Goal: Task Accomplishment & Management: Manage account settings

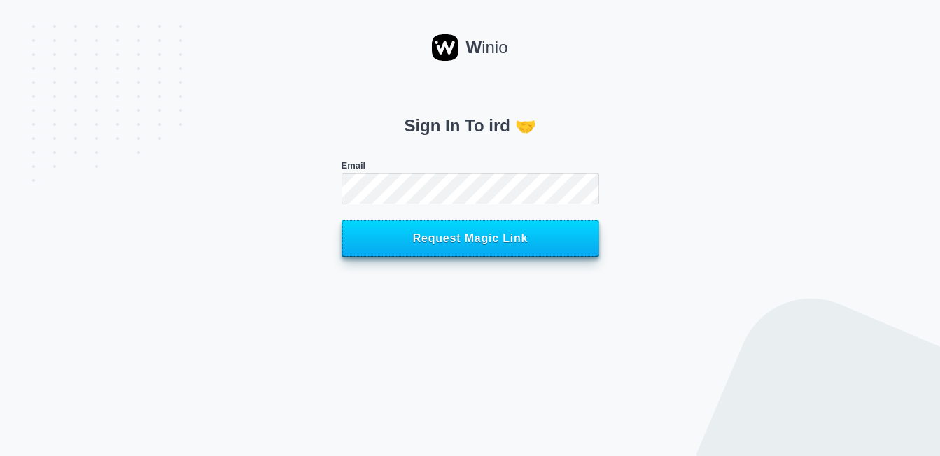
click at [462, 242] on span "Request Magic Link" at bounding box center [470, 238] width 227 height 13
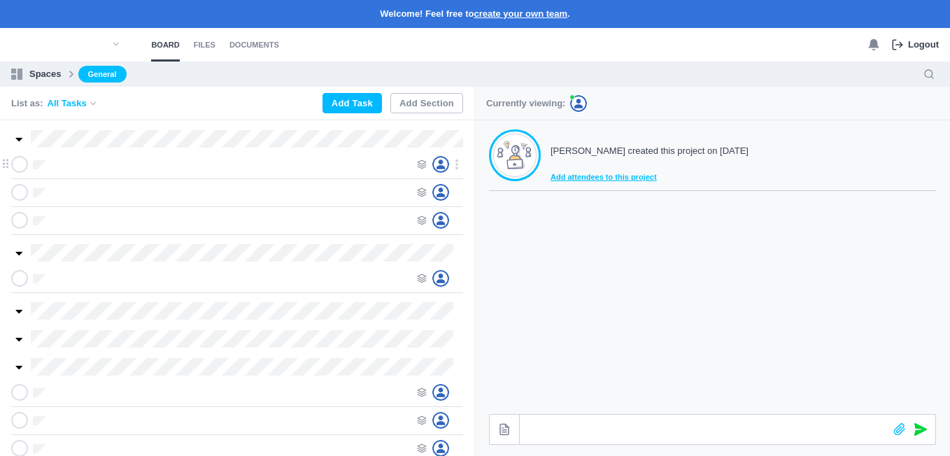
click at [51, 164] on div at bounding box center [214, 164] width 406 height 17
click at [422, 164] on icon at bounding box center [422, 165] width 10 height 10
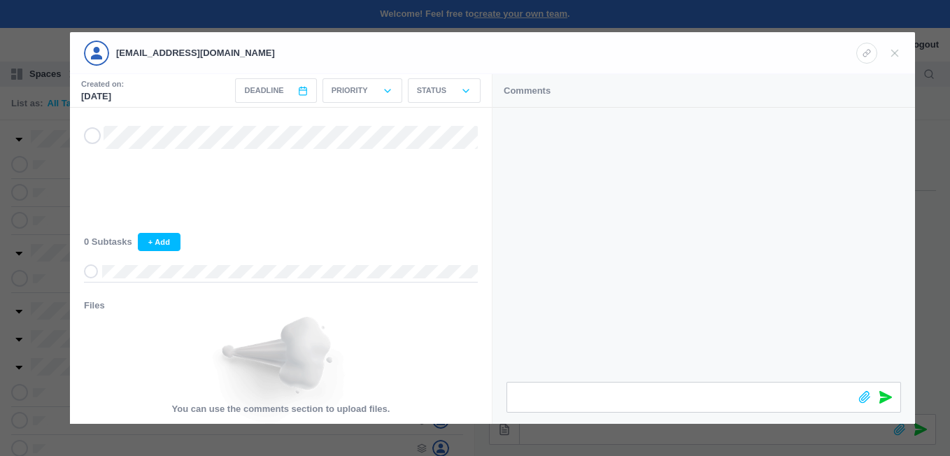
click at [581, 95] on div "Comments" at bounding box center [704, 91] width 423 height 34
click at [891, 55] on icon at bounding box center [895, 53] width 13 height 13
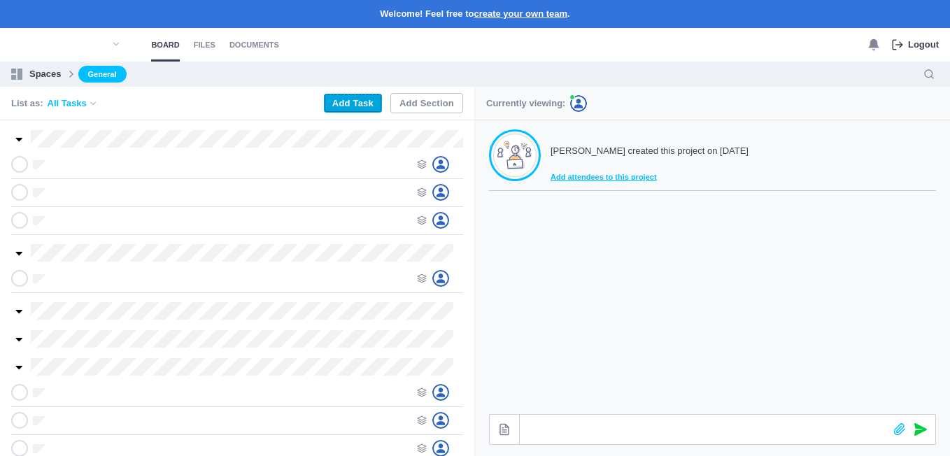
click at [371, 99] on button "Add Task" at bounding box center [353, 103] width 58 height 19
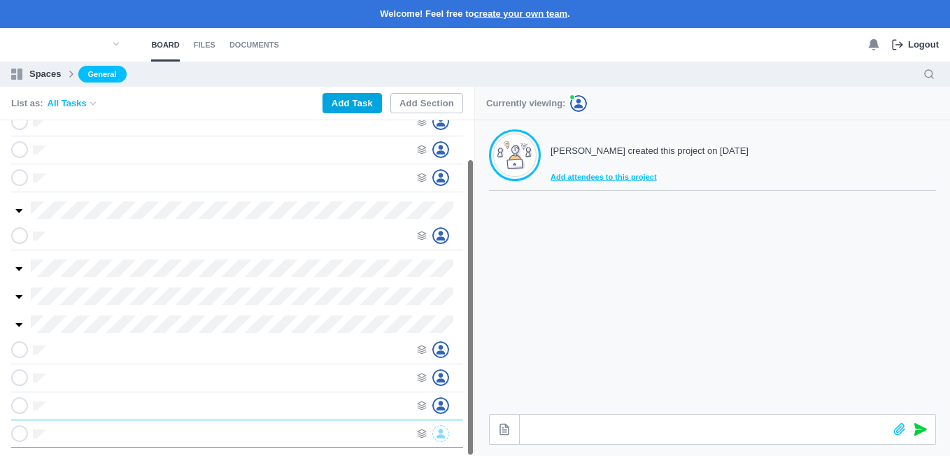
scroll to position [0, 1]
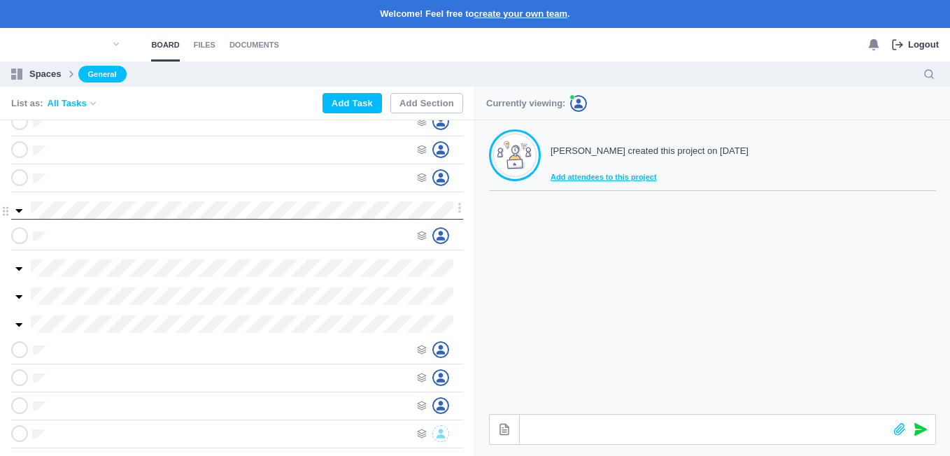
click at [458, 208] on icon at bounding box center [459, 207] width 13 height 13
click at [257, 240] on div at bounding box center [231, 235] width 358 height 17
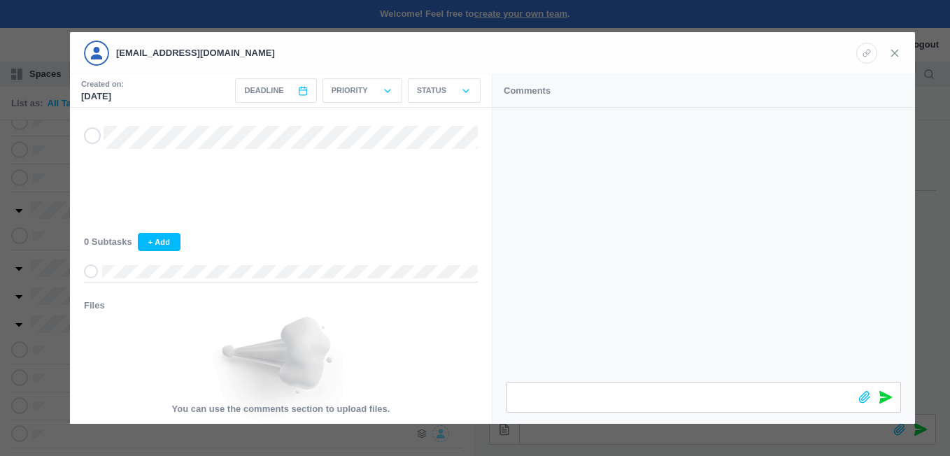
click at [898, 54] on icon at bounding box center [895, 53] width 13 height 13
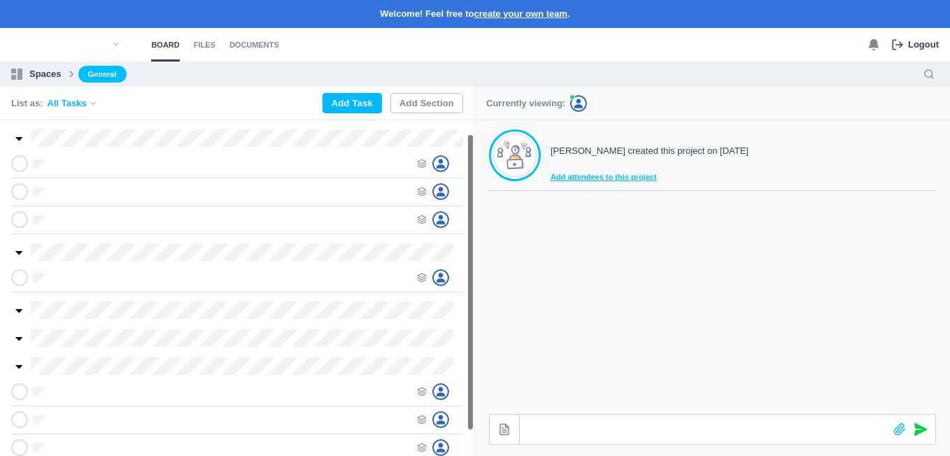
scroll to position [0, 0]
drag, startPoint x: 469, startPoint y: 172, endPoint x: 469, endPoint y: 118, distance: 54.6
click at [469, 118] on div "List as: All Tasks Add Task Add Section" at bounding box center [237, 271] width 474 height 369
click at [19, 162] on icon at bounding box center [19, 165] width 11 height 10
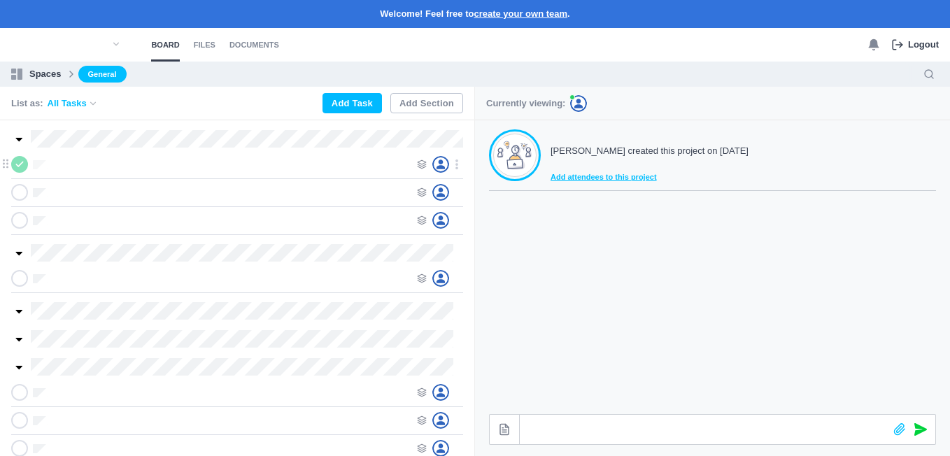
click at [19, 162] on icon at bounding box center [19, 165] width 11 height 10
click at [440, 162] on icon at bounding box center [441, 164] width 8 height 9
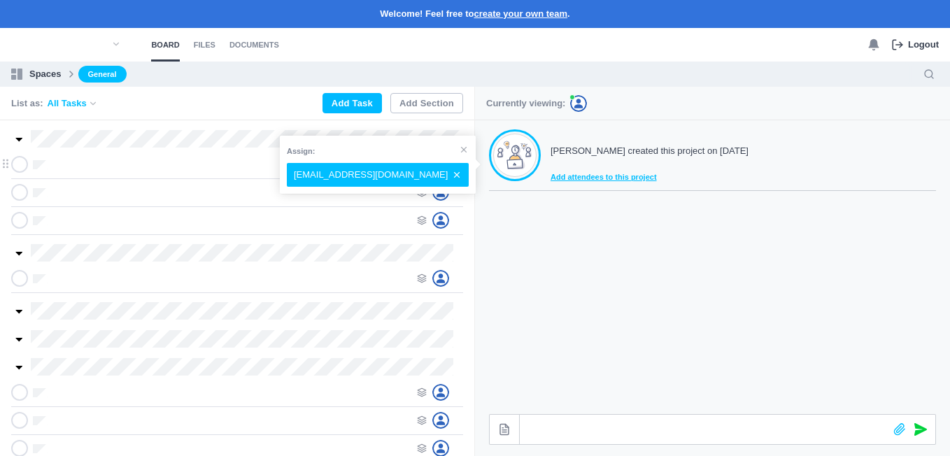
click at [195, 164] on div at bounding box center [231, 164] width 358 height 17
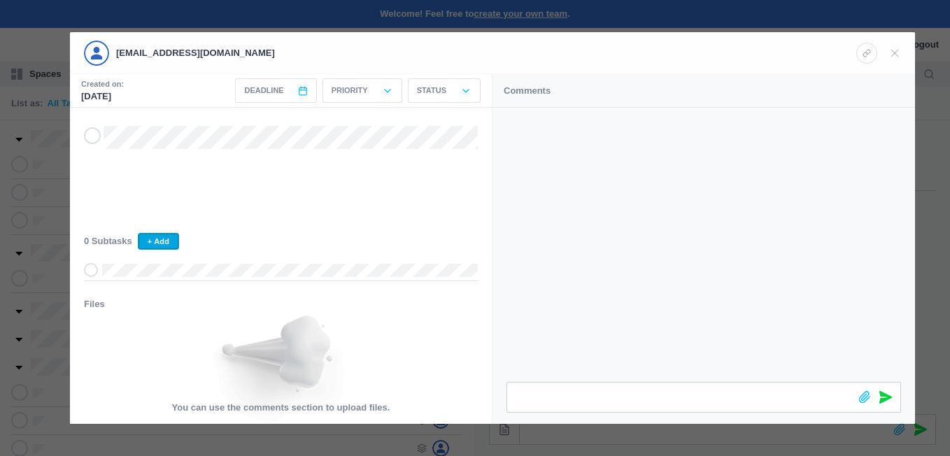
click at [159, 242] on button "+ Add" at bounding box center [158, 241] width 41 height 17
click at [393, 87] on icon at bounding box center [387, 90] width 11 height 11
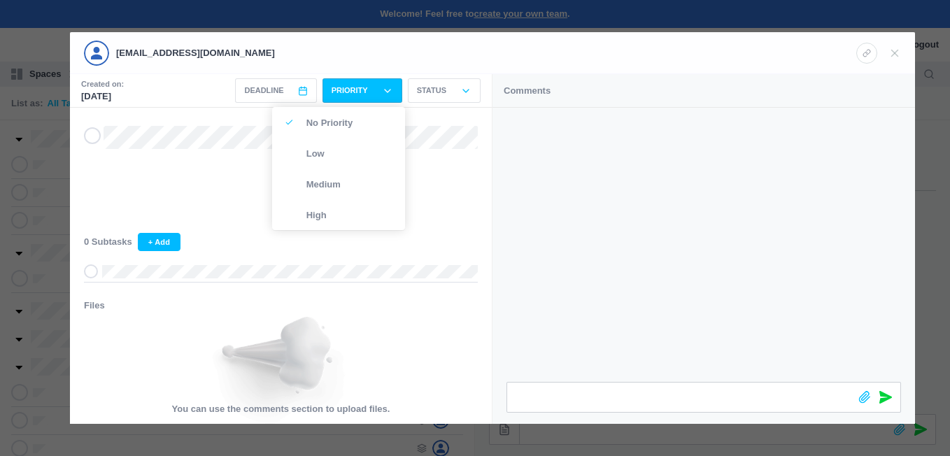
click at [393, 87] on icon at bounding box center [387, 90] width 11 height 11
click at [465, 88] on icon at bounding box center [465, 90] width 11 height 11
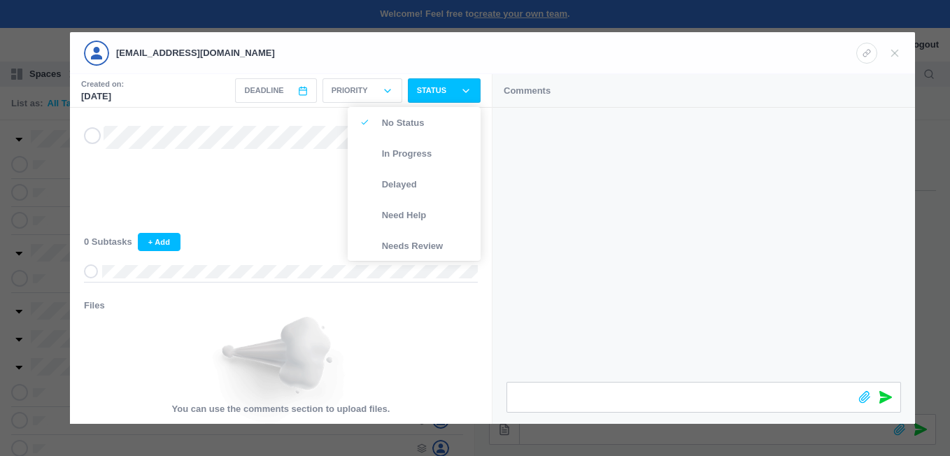
click at [209, 89] on div "Created on: Oct 06, 2025 Deadline < Oct 2025 > Sun Mon Tue Wed Thu Fri Sat 1 2 …" at bounding box center [281, 91] width 422 height 34
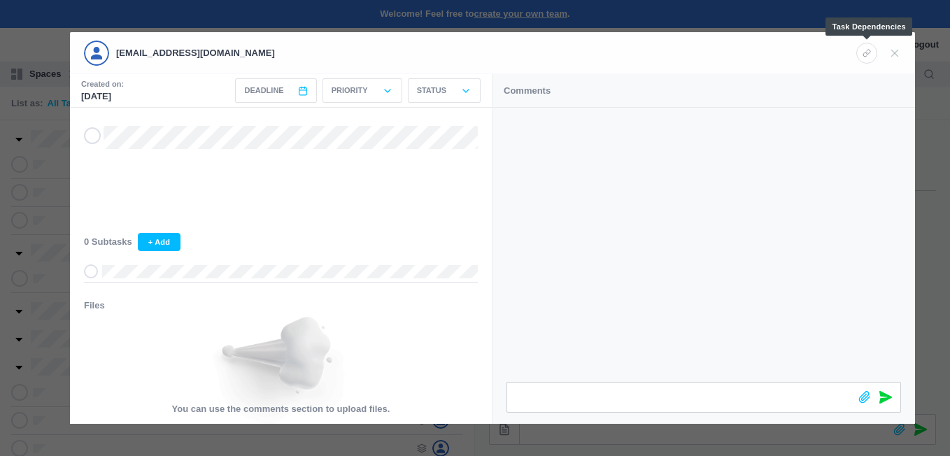
click at [864, 51] on icon at bounding box center [867, 53] width 8 height 8
click at [867, 52] on use at bounding box center [866, 53] width 7 height 7
click at [895, 52] on icon at bounding box center [895, 53] width 13 height 13
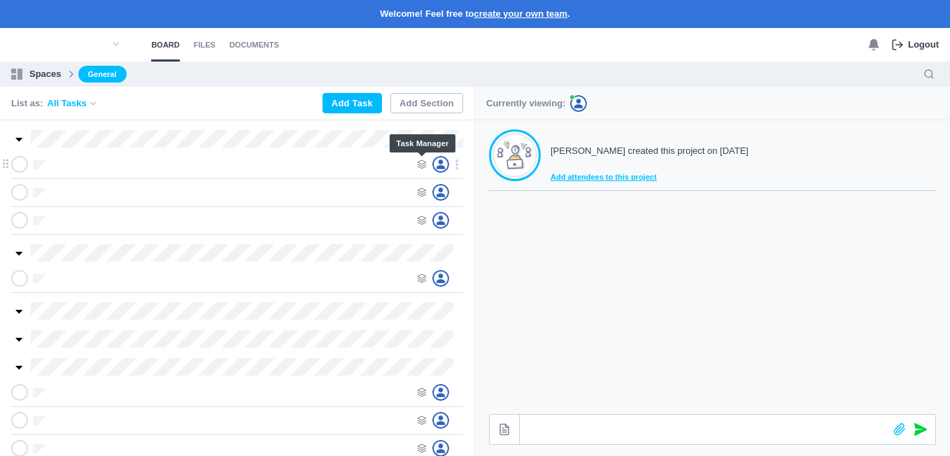
click at [419, 162] on use at bounding box center [422, 164] width 8 height 8
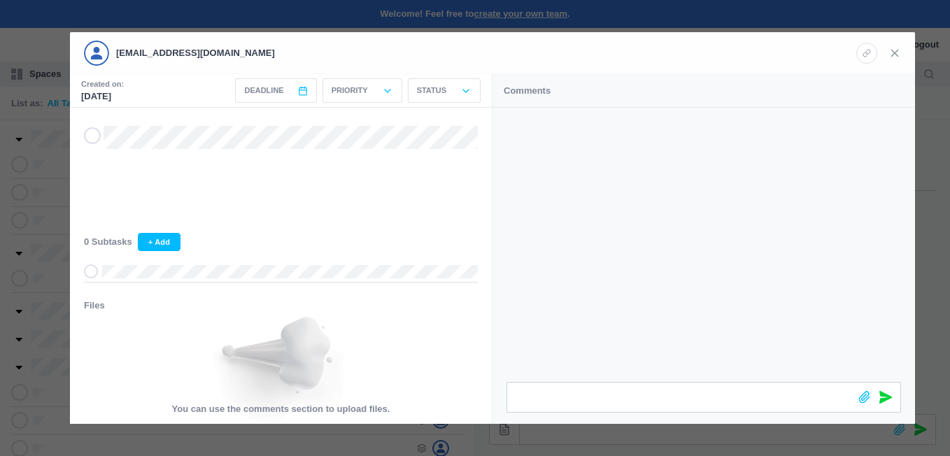
click at [897, 55] on use at bounding box center [895, 53] width 6 height 6
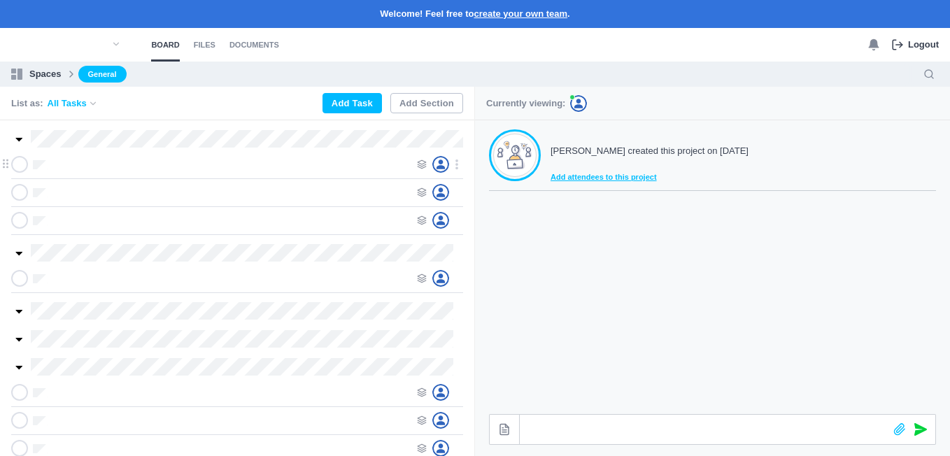
click at [8, 166] on span at bounding box center [5, 166] width 17 height 13
click at [5, 164] on icon at bounding box center [6, 164] width 6 height 9
click at [17, 135] on icon at bounding box center [18, 139] width 11 height 11
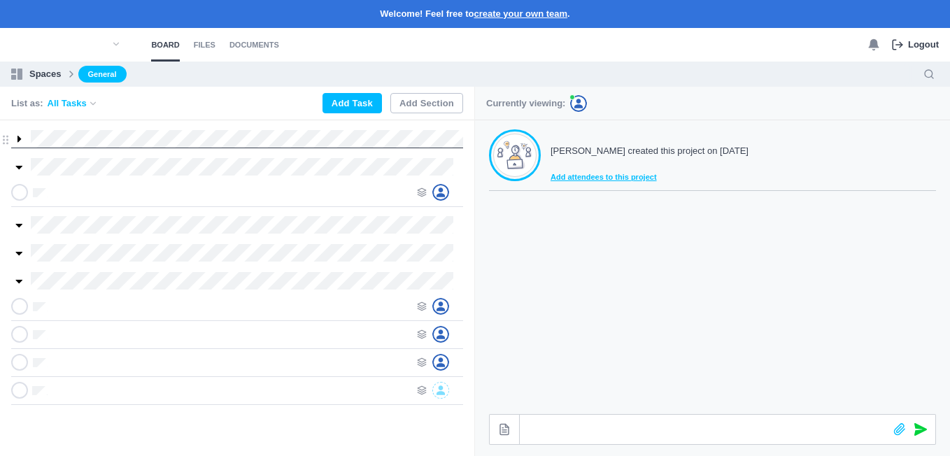
click at [17, 135] on icon at bounding box center [18, 139] width 11 height 11
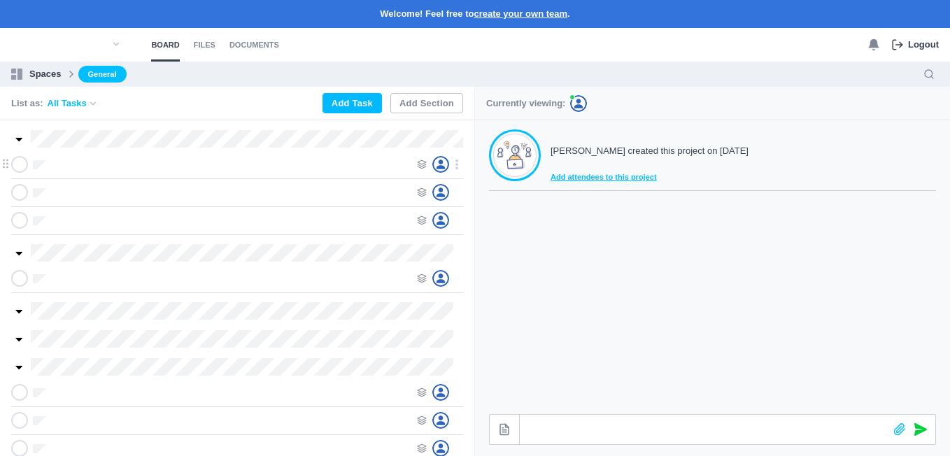
click at [457, 167] on icon at bounding box center [457, 164] width 13 height 13
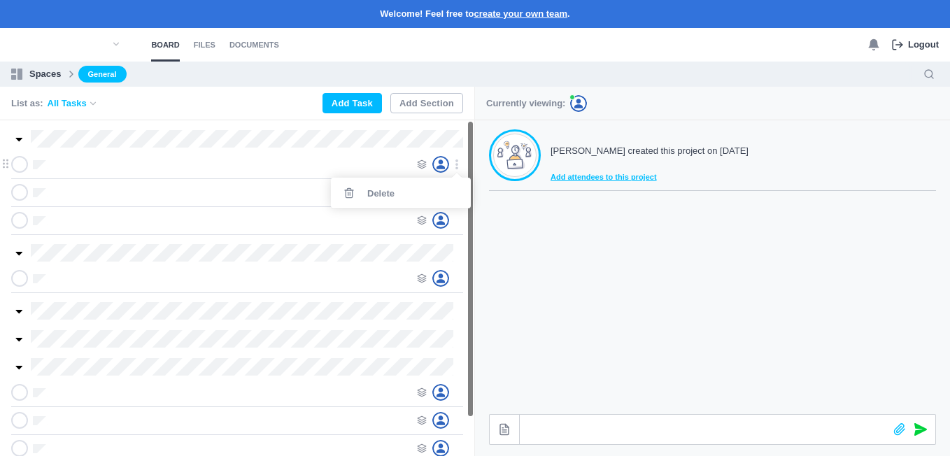
click at [334, 162] on div at bounding box center [231, 164] width 358 height 17
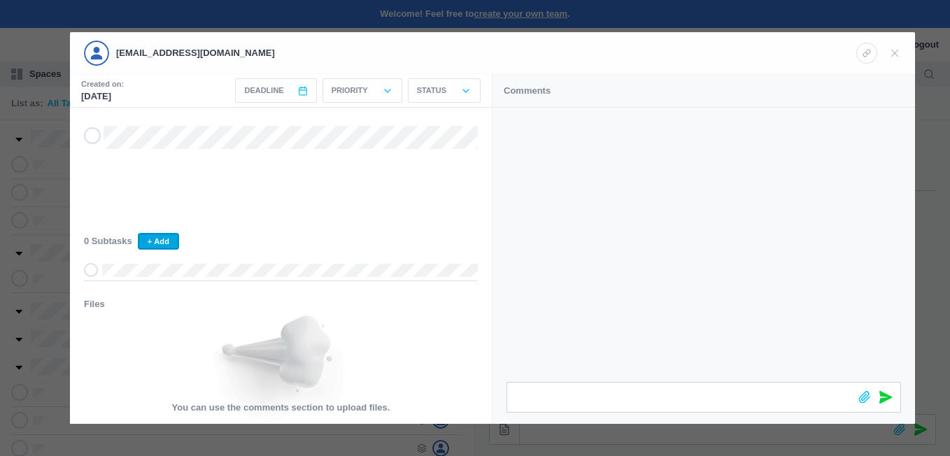
click at [159, 243] on button "+ Add" at bounding box center [158, 241] width 41 height 17
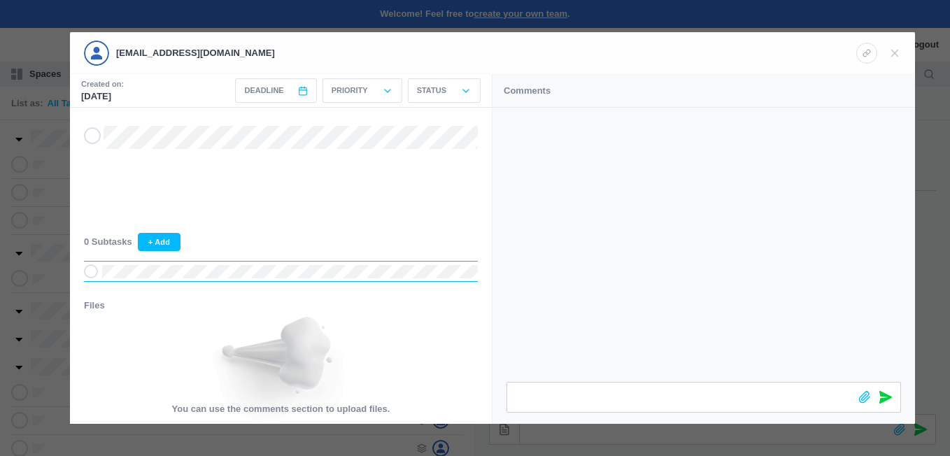
click at [91, 308] on h3 "Files" at bounding box center [281, 306] width 394 height 14
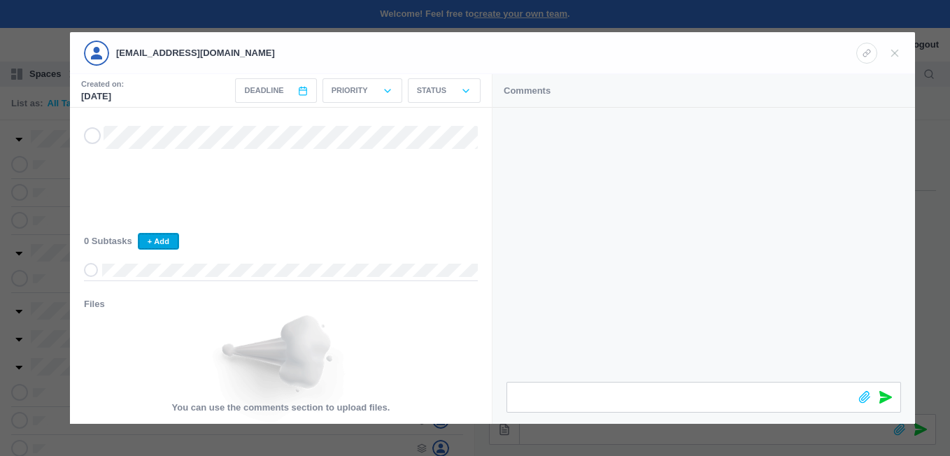
click at [146, 239] on button "+ Add" at bounding box center [158, 241] width 41 height 17
click at [865, 397] on icon at bounding box center [864, 397] width 13 height 13
click at [880, 361] on icon at bounding box center [885, 366] width 13 height 13
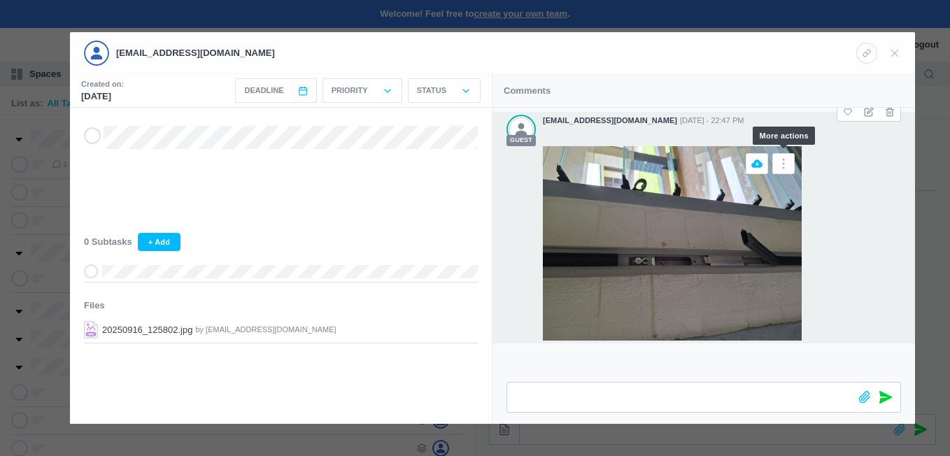
click at [783, 161] on icon at bounding box center [784, 164] width 14 height 14
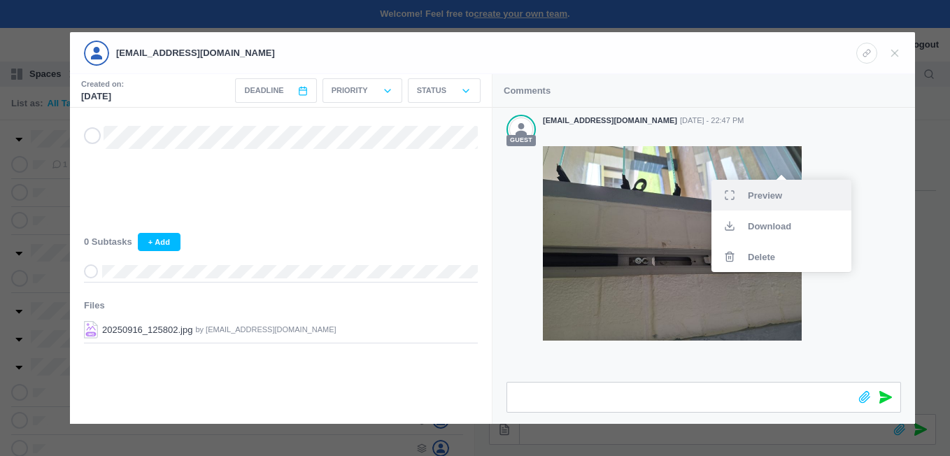
click at [765, 193] on span "Preview" at bounding box center [765, 195] width 34 height 9
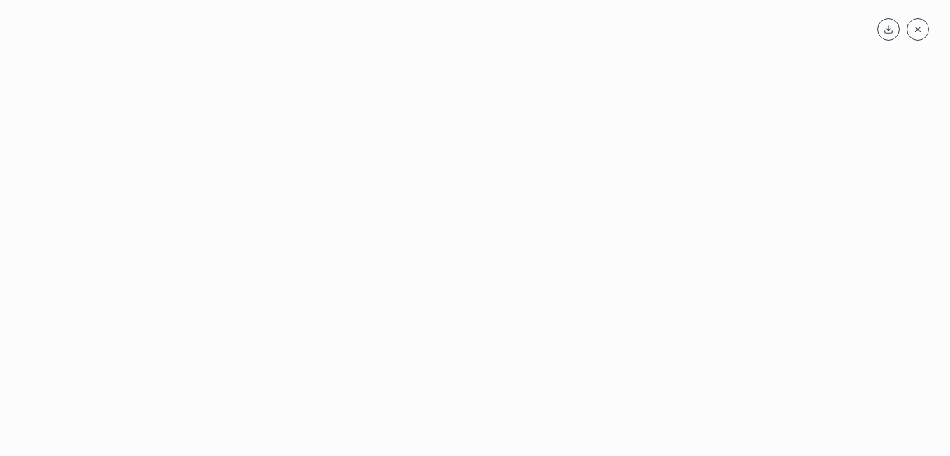
click at [918, 26] on icon at bounding box center [918, 29] width 10 height 10
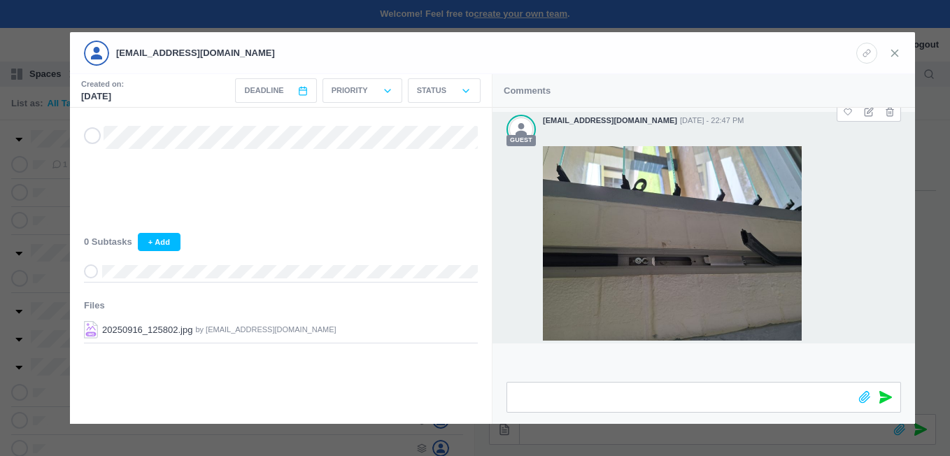
click at [899, 52] on icon at bounding box center [895, 53] width 13 height 13
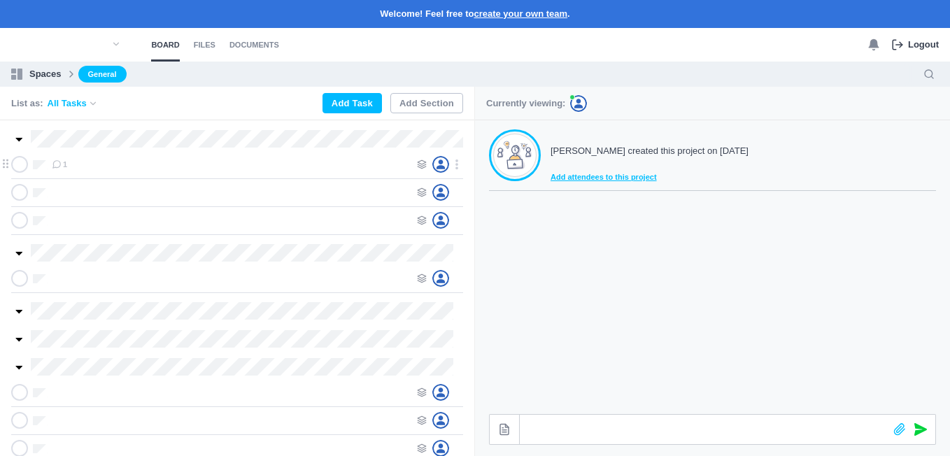
click at [62, 158] on div "1" at bounding box center [231, 164] width 358 height 17
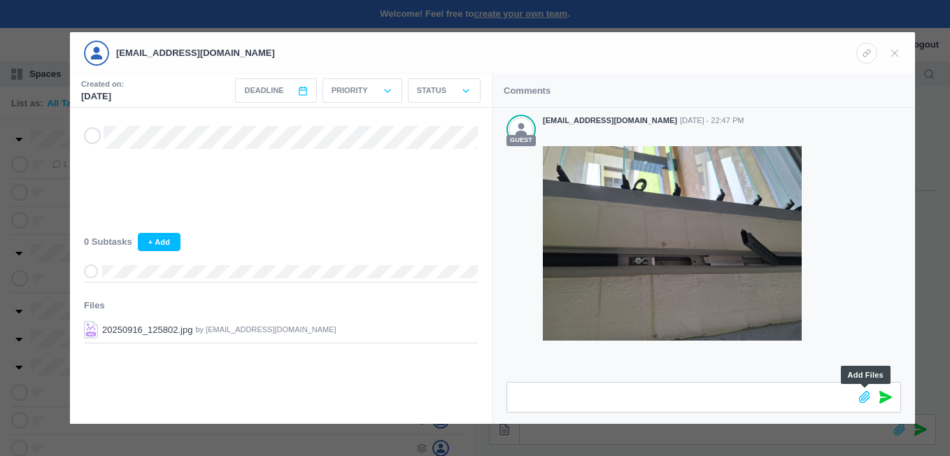
click at [862, 393] on icon at bounding box center [864, 397] width 13 height 13
click at [887, 361] on icon at bounding box center [885, 366] width 13 height 13
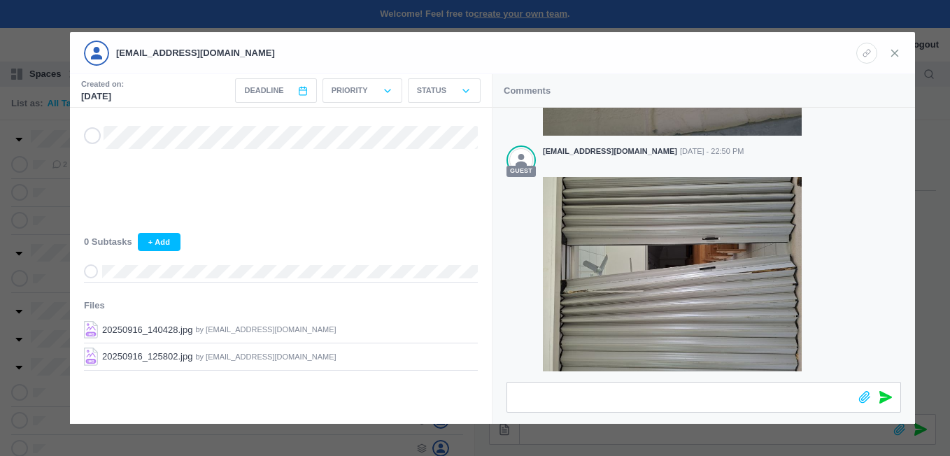
click at [892, 48] on icon at bounding box center [895, 53] width 13 height 13
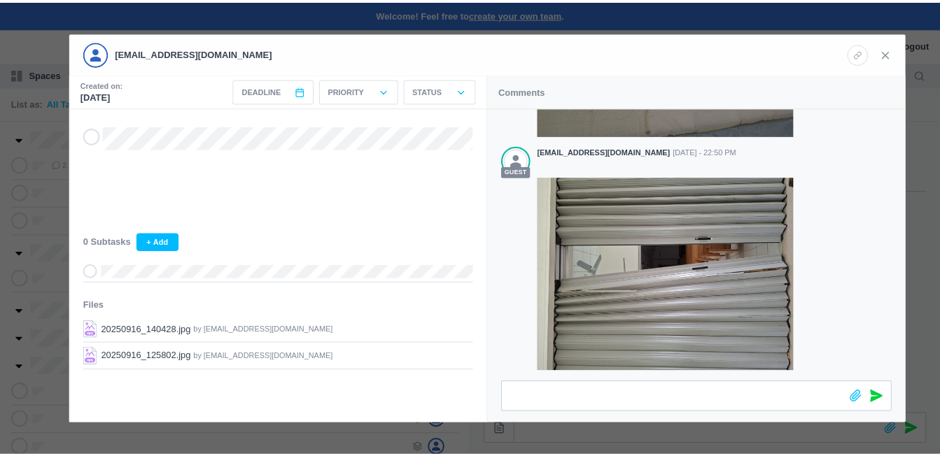
scroll to position [188, 0]
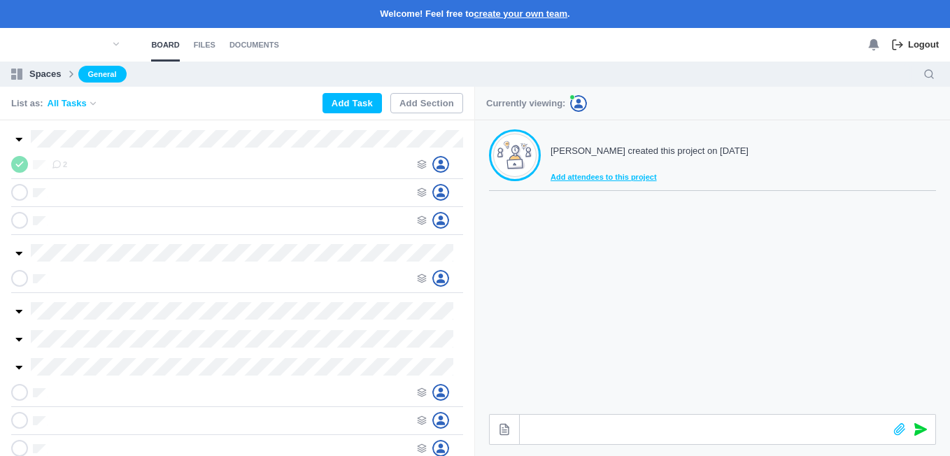
click at [932, 38] on p "Logout" at bounding box center [921, 45] width 35 height 14
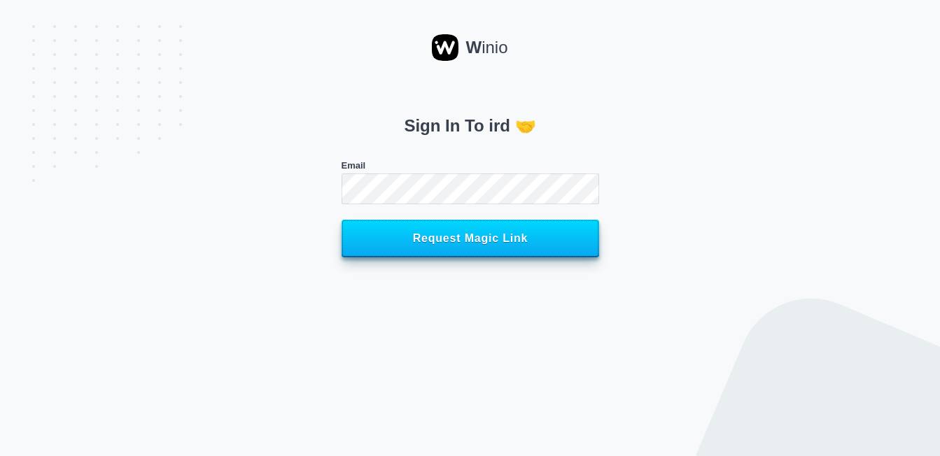
click at [467, 239] on span "Request Magic Link" at bounding box center [470, 238] width 227 height 13
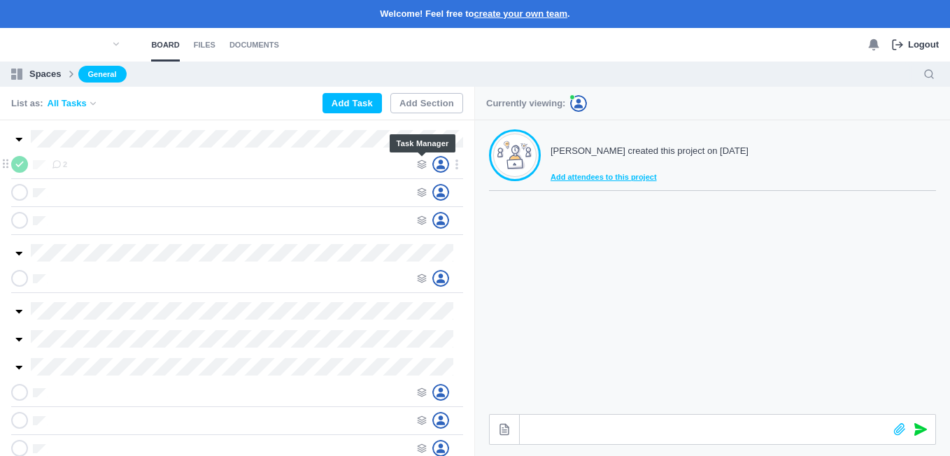
click at [419, 162] on use at bounding box center [422, 164] width 8 height 8
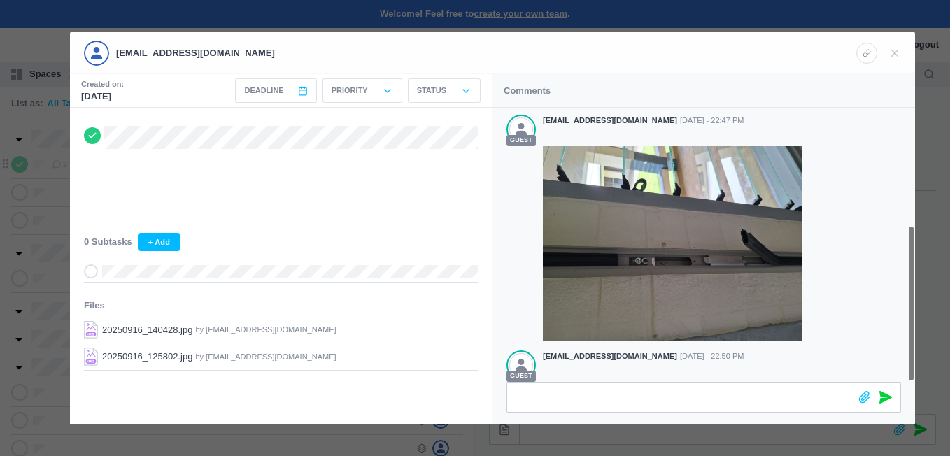
scroll to position [205, 0]
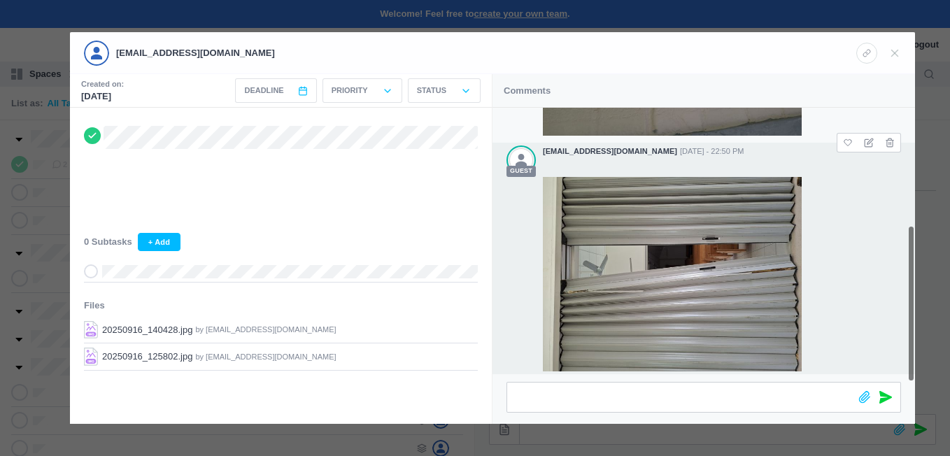
click at [913, 234] on div "guest [EMAIL_ADDRESS][DOMAIN_NAME] [DATE] - 22:50 PM" at bounding box center [704, 259] width 423 height 232
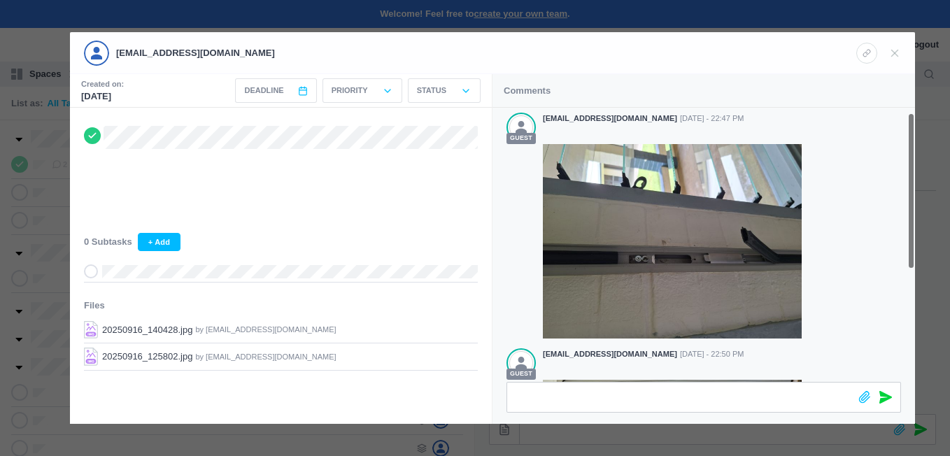
scroll to position [0, 0]
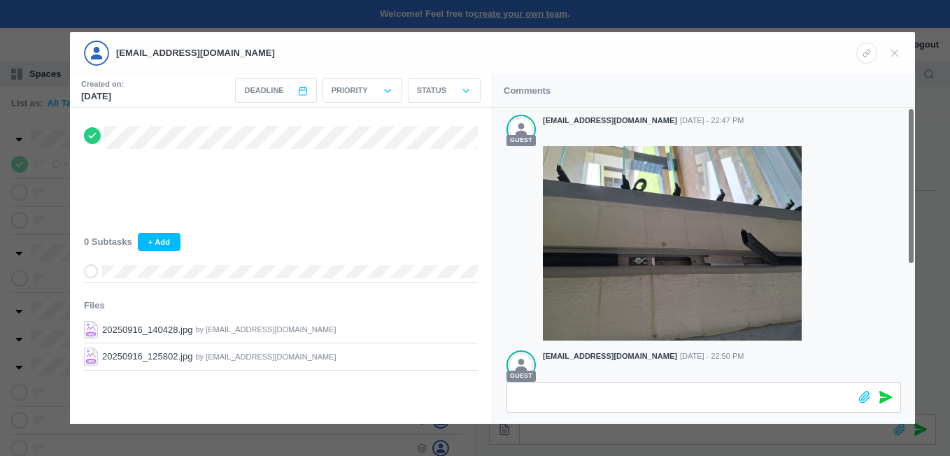
drag, startPoint x: 909, startPoint y: 234, endPoint x: 911, endPoint y: 44, distance: 189.6
click at [911, 44] on div "falaleu2014@gmail.com Created on: Oct 06, 2025 Deadline < Oct 2025 > Sun Mon Tu…" at bounding box center [492, 228] width 845 height 392
